Goal: Task Accomplishment & Management: Manage account settings

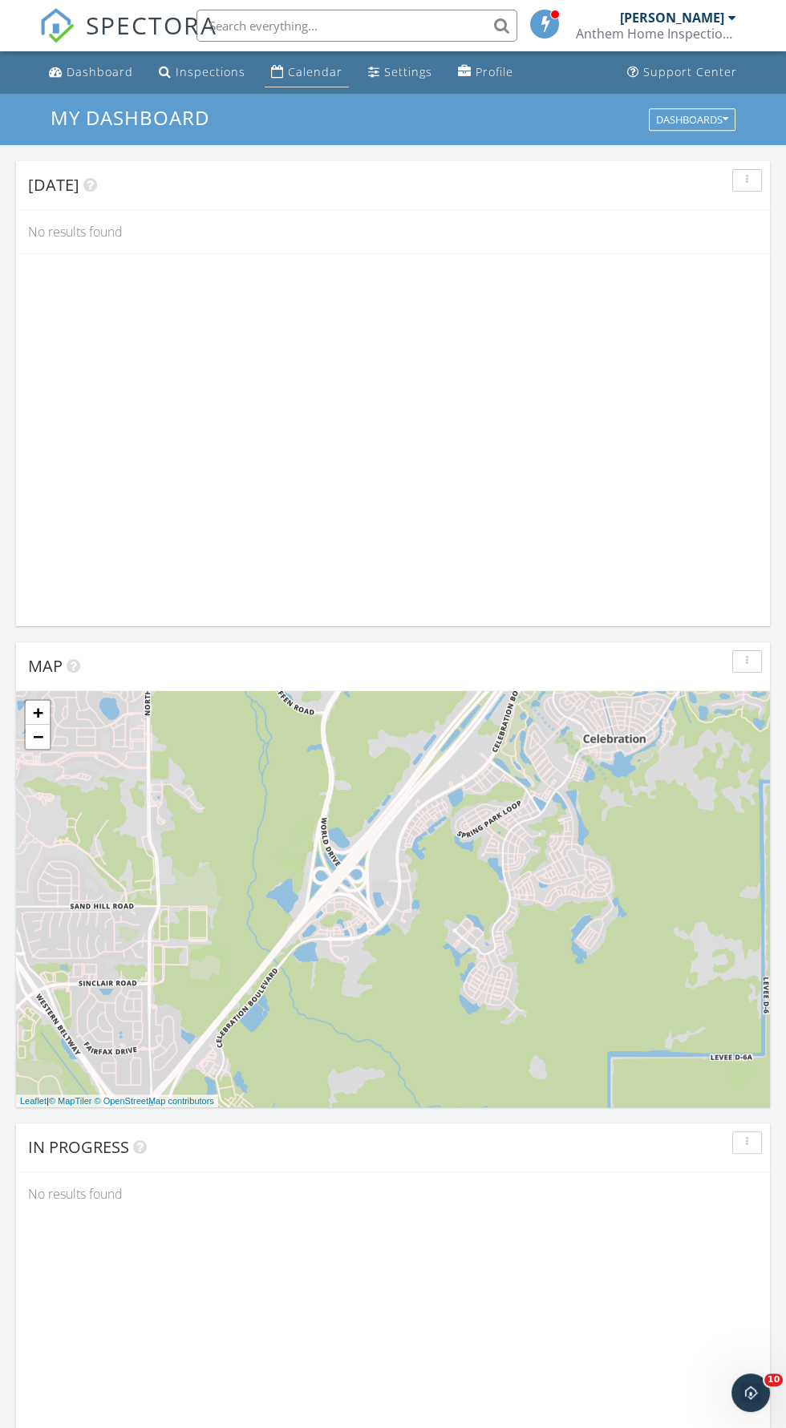
click at [290, 75] on div "Calendar" at bounding box center [315, 71] width 55 height 15
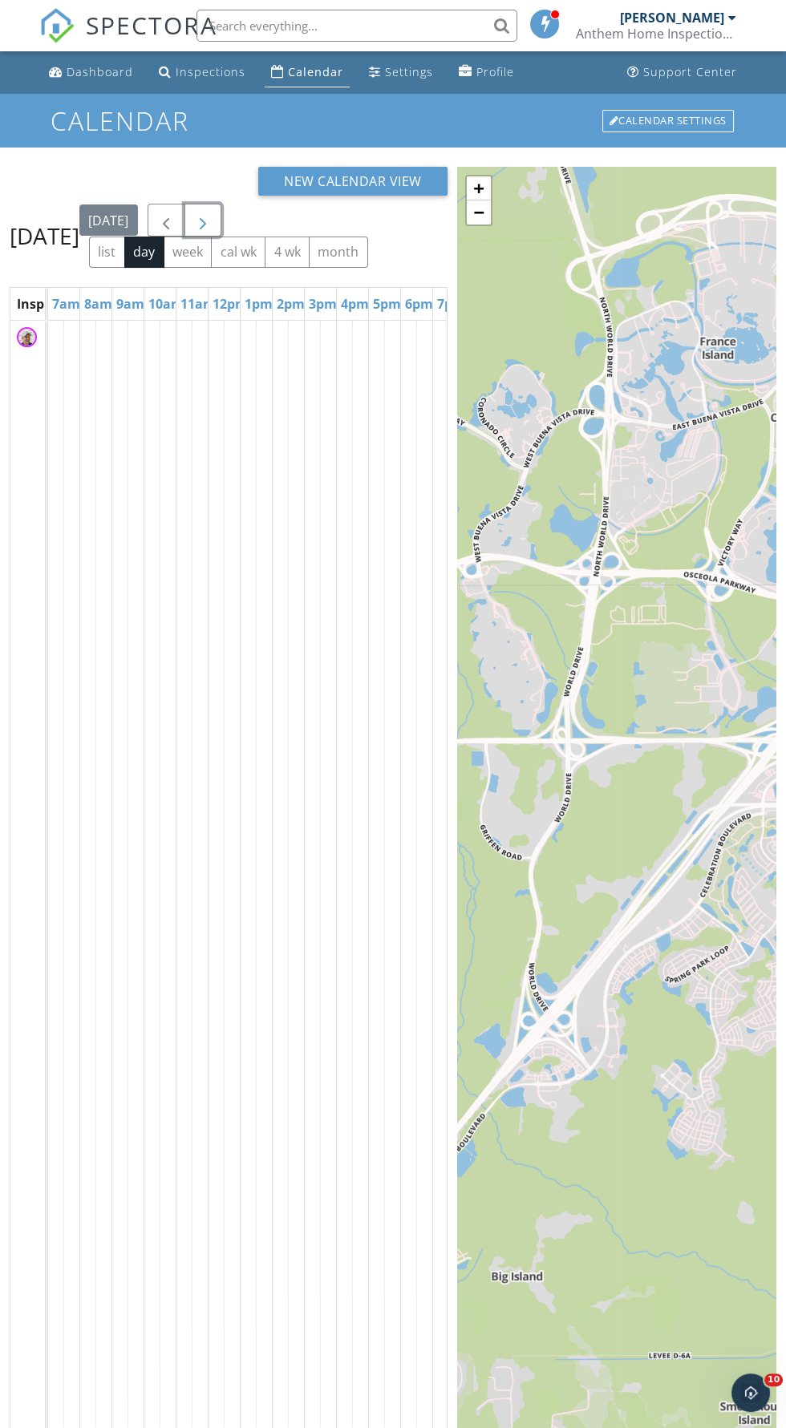
click at [212, 230] on span "button" at bounding box center [202, 220] width 19 height 19
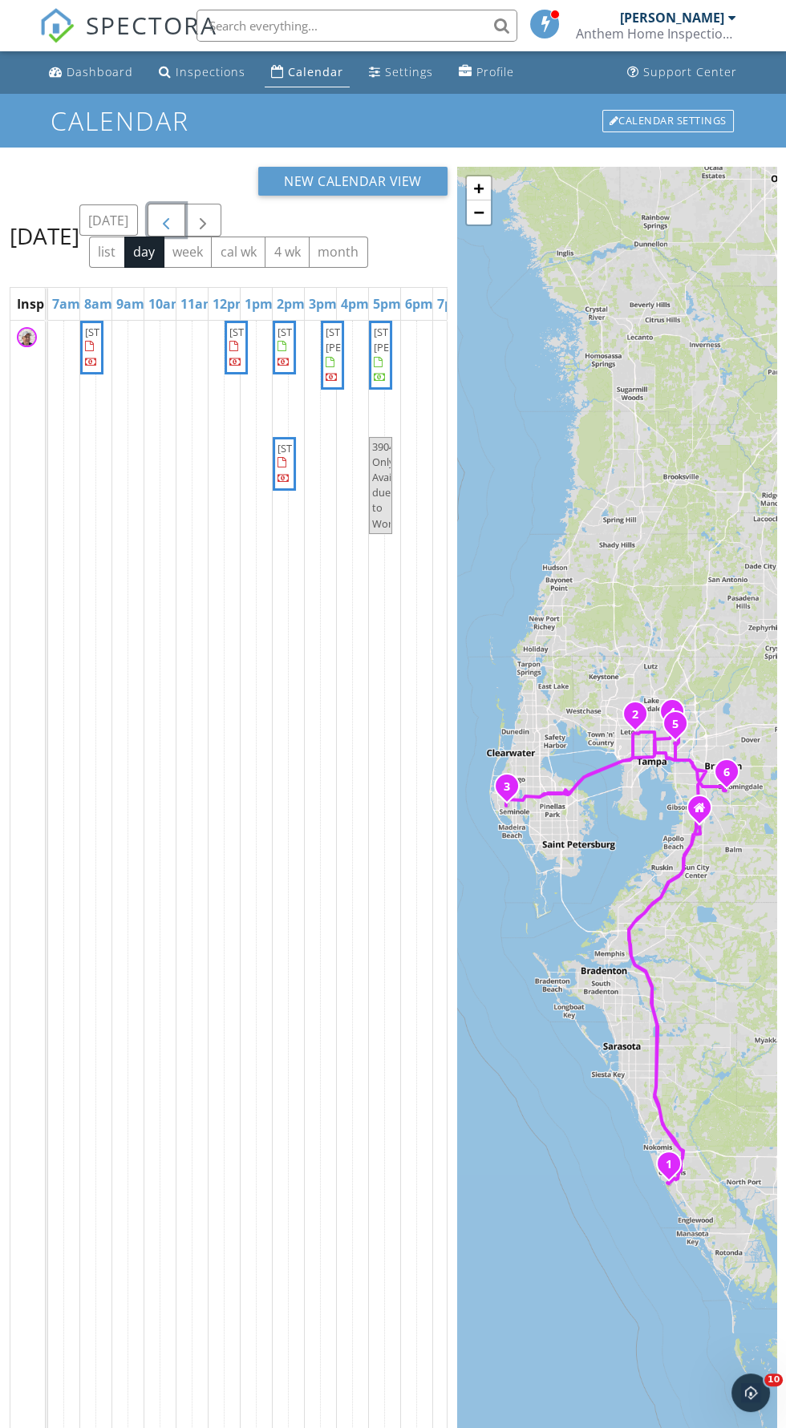
click at [176, 230] on span "button" at bounding box center [165, 220] width 19 height 19
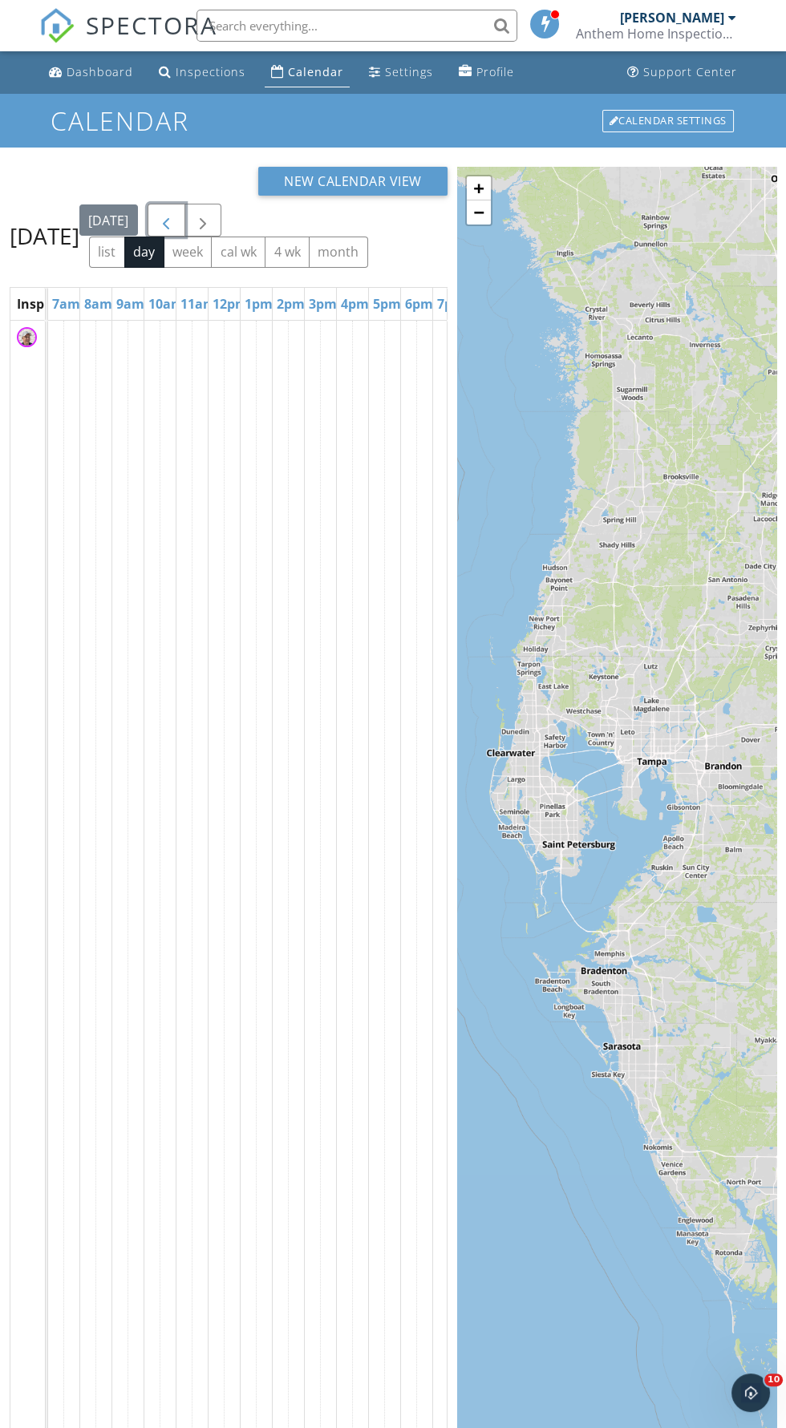
click at [176, 230] on span "button" at bounding box center [165, 220] width 19 height 19
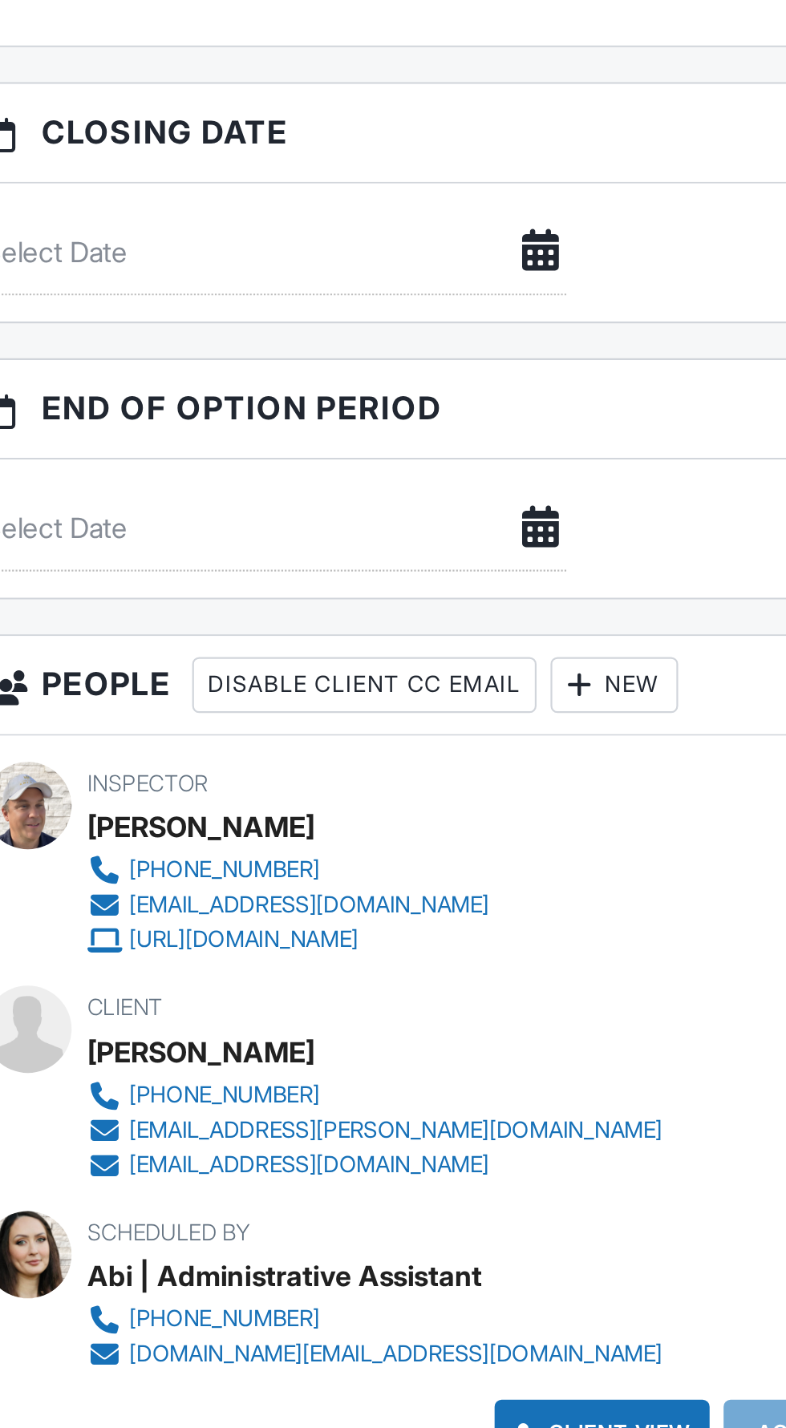
scroll to position [1187, 0]
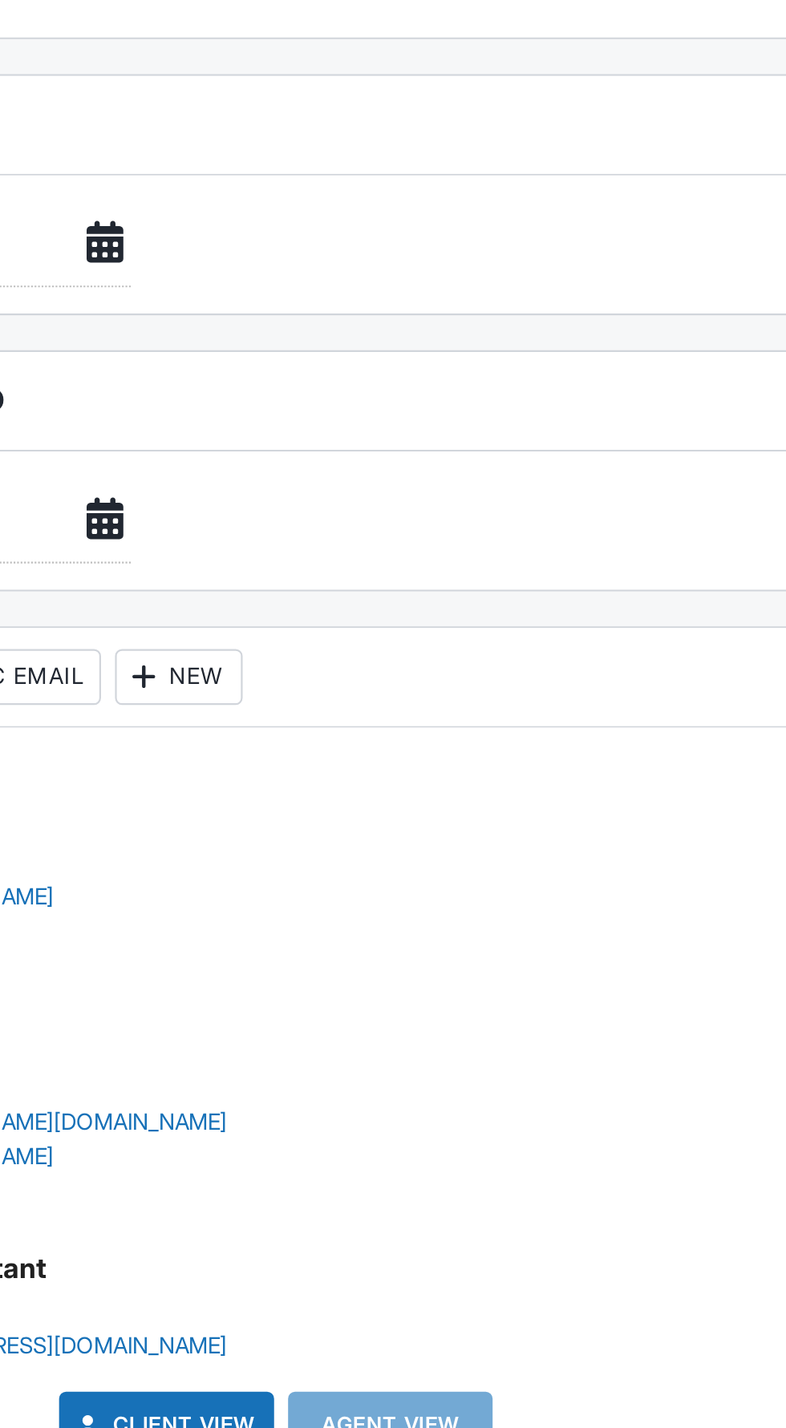
click at [366, 890] on div "New" at bounding box center [348, 897] width 59 height 26
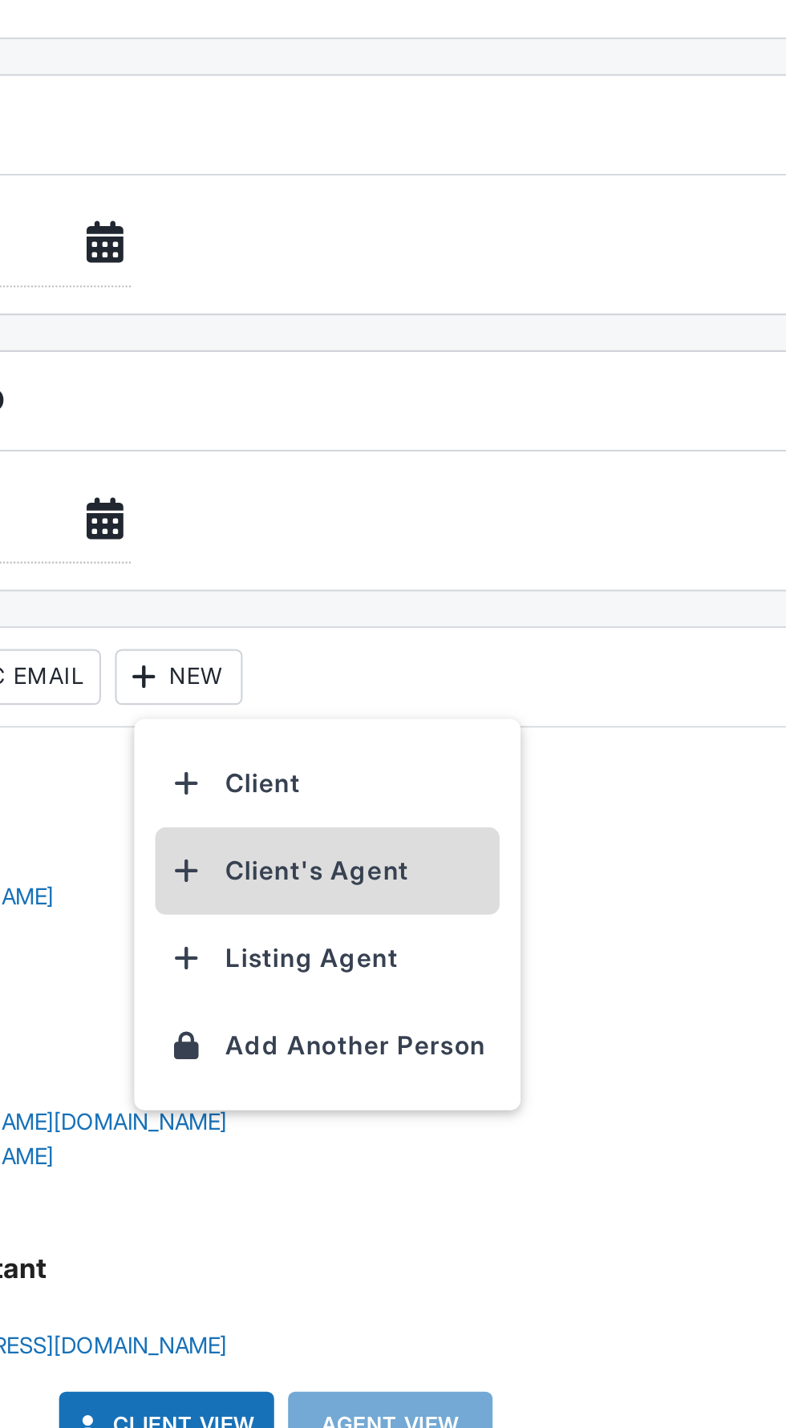
click at [388, 984] on li "Client's Agent" at bounding box center [417, 986] width 158 height 40
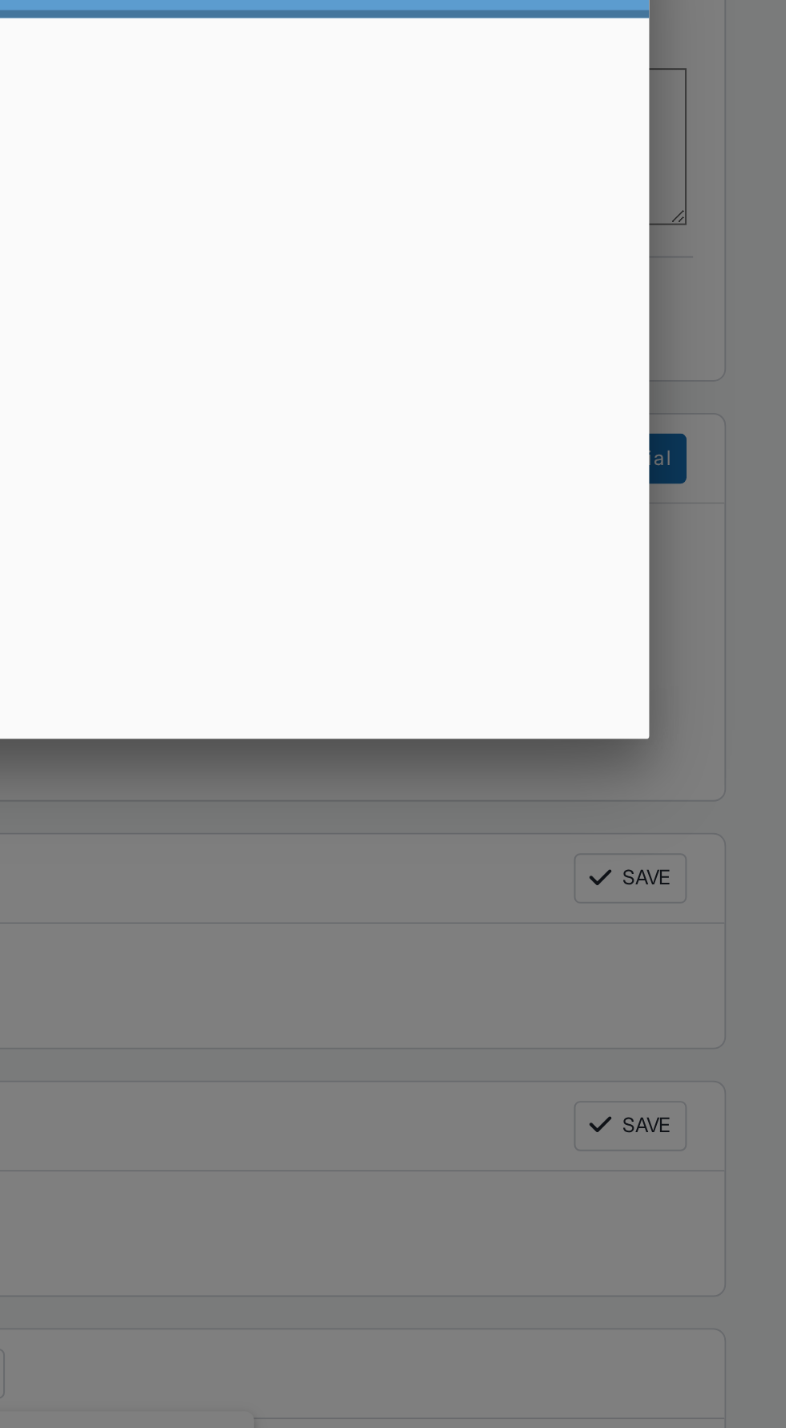
scroll to position [1186, 0]
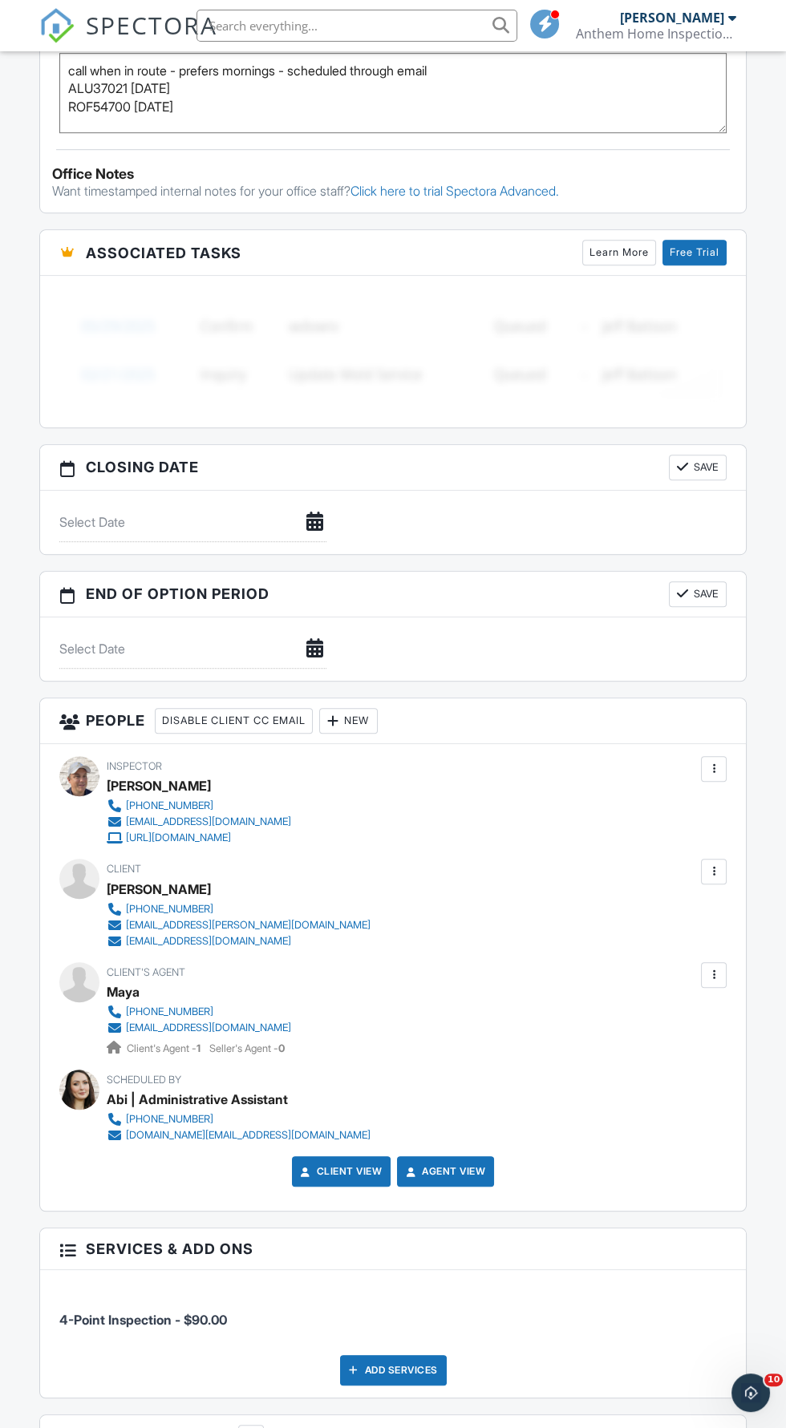
scroll to position [1368, 0]
